Goal: Task Accomplishment & Management: Use online tool/utility

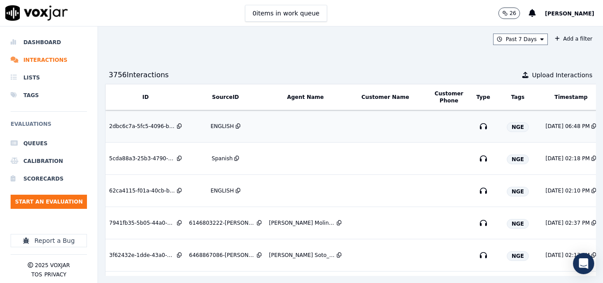
click at [225, 124] on div "ENGLISH" at bounding box center [222, 126] width 23 height 7
click at [59, 32] on div "Dashboard Interactions Lists Tags Evaluations Queues Calibration Scorecards Sta…" at bounding box center [49, 152] width 76 height 253
click at [49, 41] on li "Dashboard" at bounding box center [49, 43] width 76 height 18
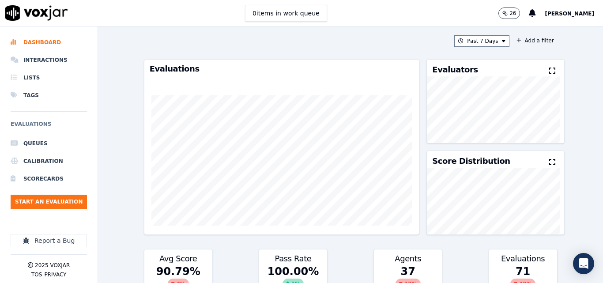
click at [549, 74] on button at bounding box center [554, 71] width 10 height 11
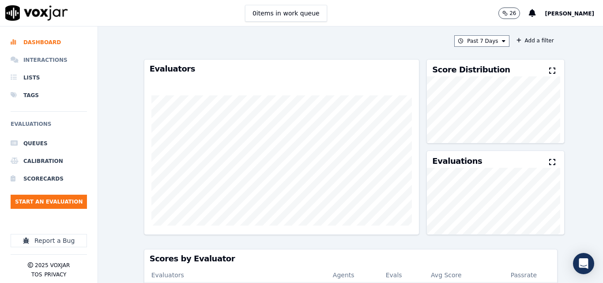
click at [49, 59] on li "Interactions" at bounding box center [49, 60] width 76 height 18
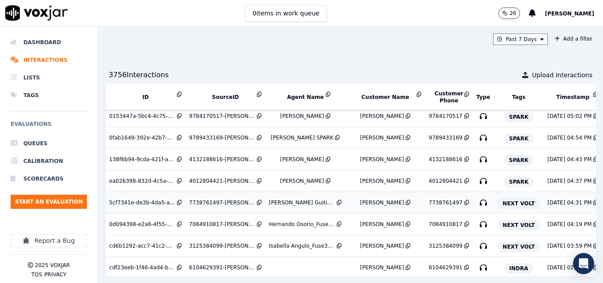
scroll to position [419, 0]
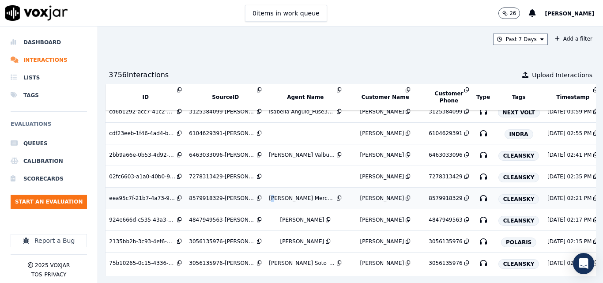
click at [271, 202] on td "[PERSON_NAME] Mercado_l20463_CLEANSKY" at bounding box center [305, 199] width 80 height 22
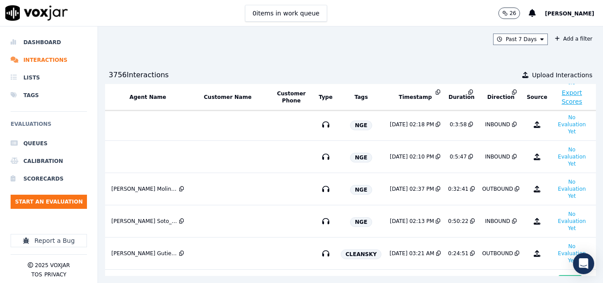
scroll to position [0, 158]
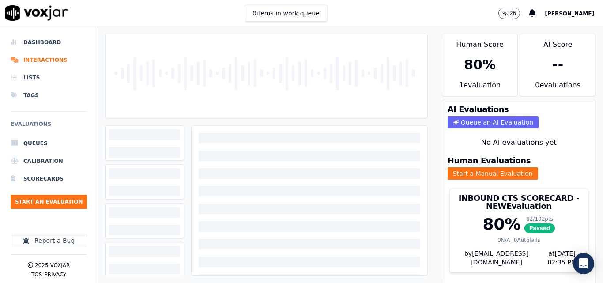
click at [369, 17] on div "0 items in work queue 26 Sheila De Castro" at bounding box center [301, 13] width 603 height 26
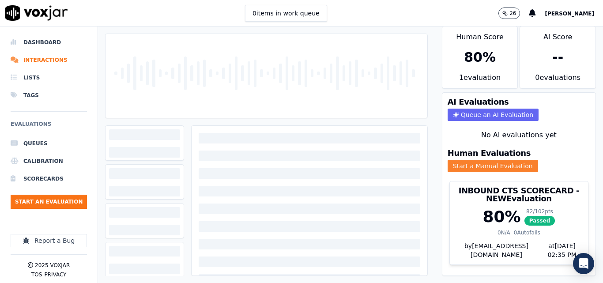
scroll to position [36, 0]
click at [505, 160] on button "Start a Manual Evaluation" at bounding box center [493, 166] width 90 height 12
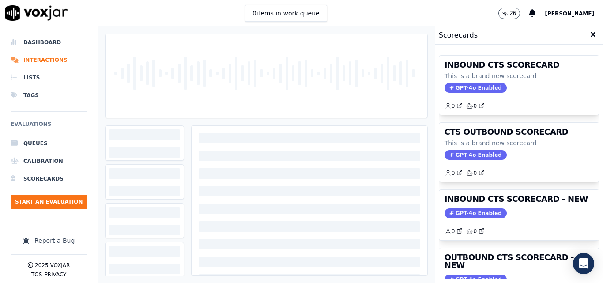
click at [590, 34] on icon at bounding box center [593, 35] width 6 height 8
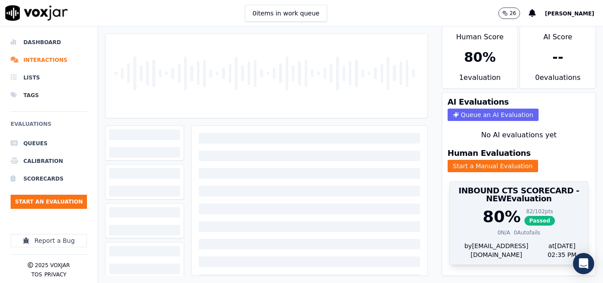
click at [530, 216] on span "Passed" at bounding box center [539, 221] width 31 height 10
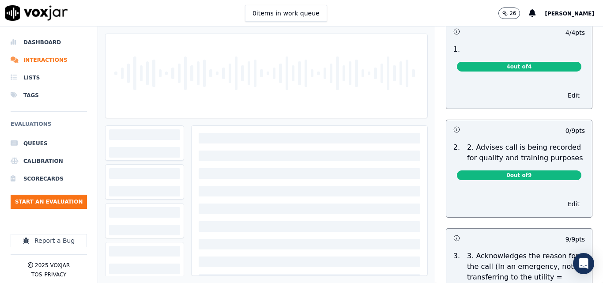
scroll to position [0, 0]
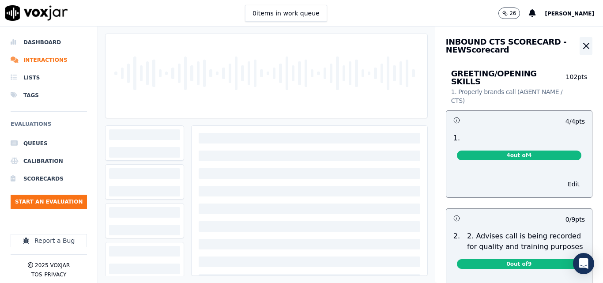
click at [583, 47] on icon "button" at bounding box center [585, 45] width 5 height 5
